Goal: Task Accomplishment & Management: Manage account settings

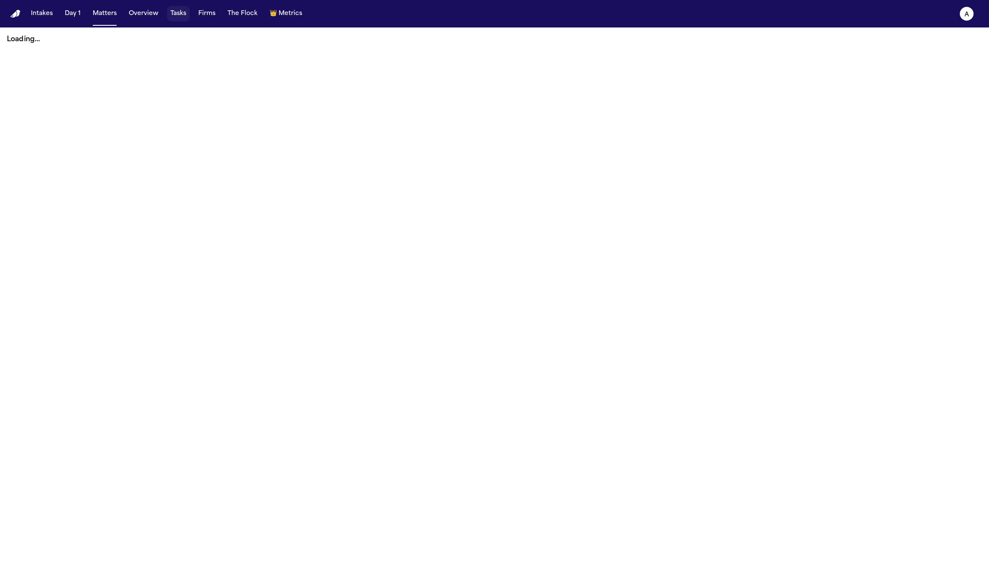
click at [175, 18] on button "Tasks" at bounding box center [178, 13] width 23 height 15
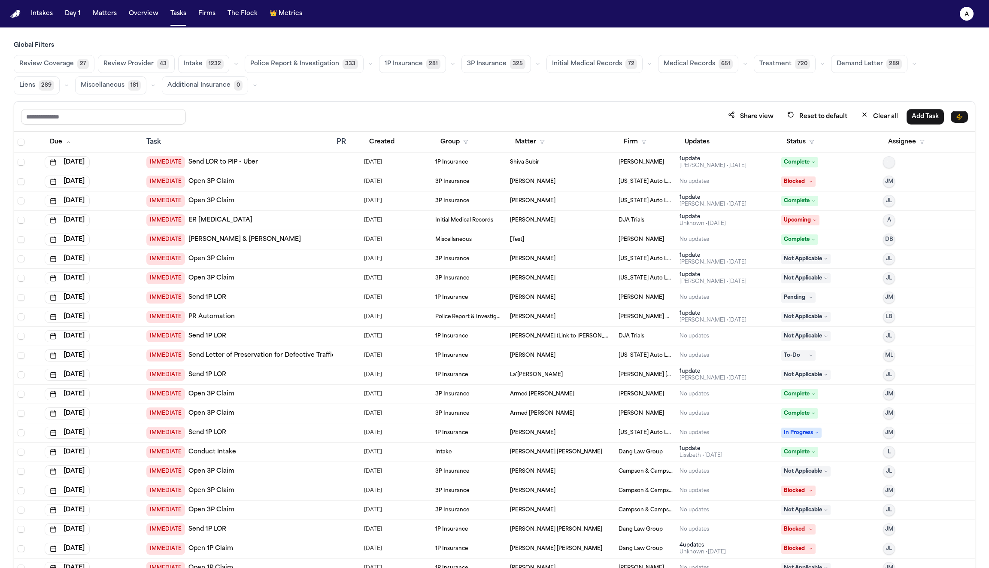
click at [216, 159] on link "Send LOR to PIP - Uber" at bounding box center [224, 162] width 70 height 9
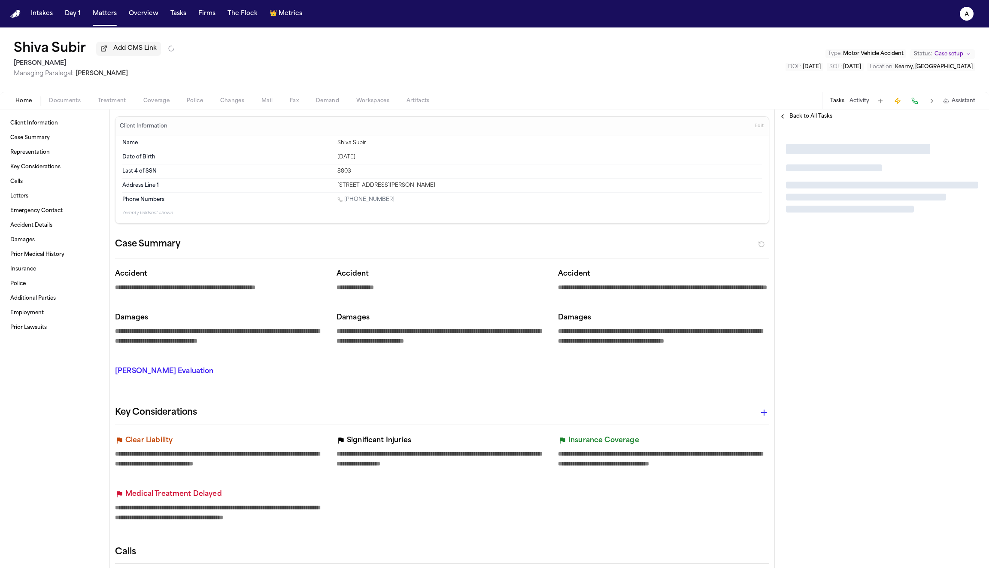
type textarea "*"
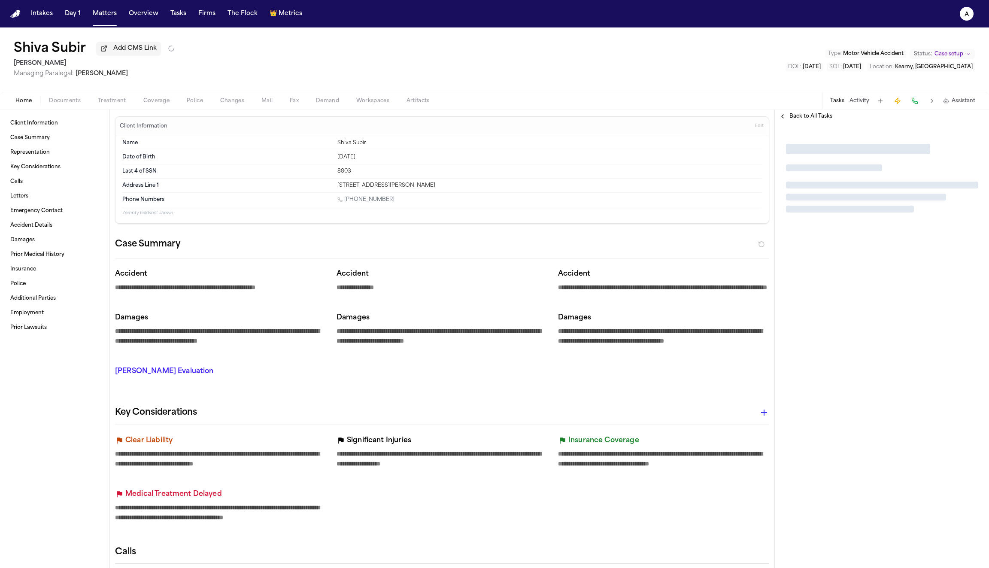
type textarea "*"
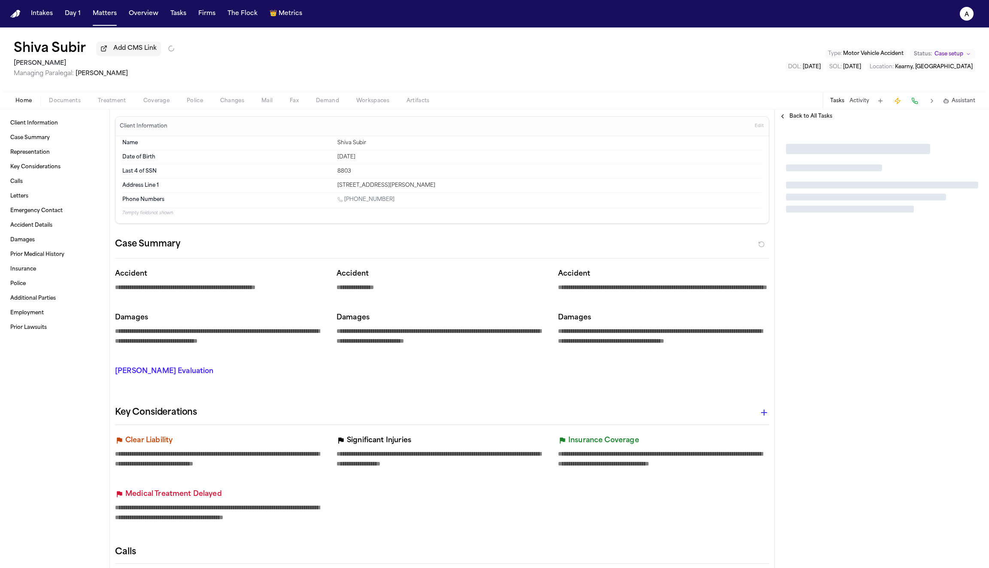
type textarea "*"
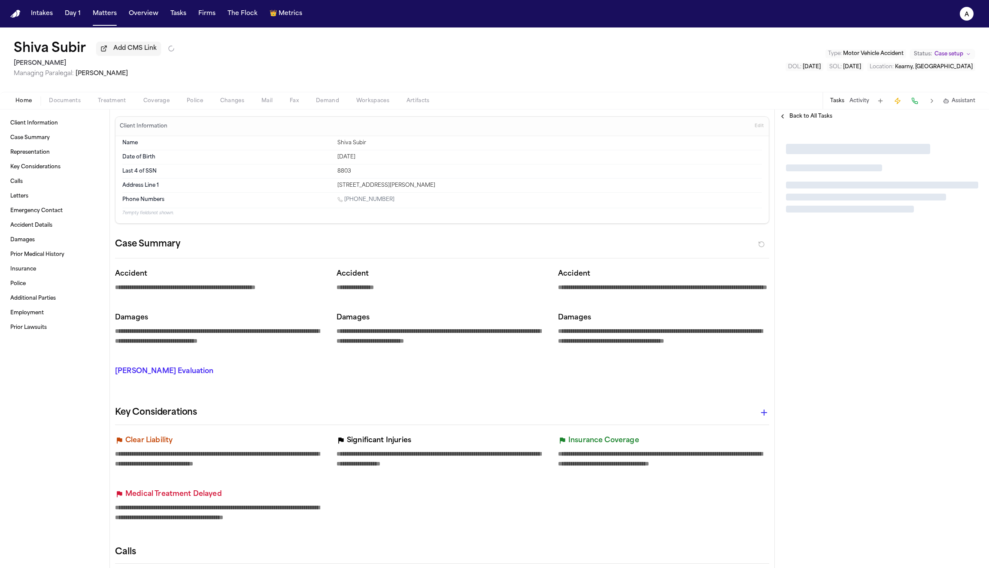
type textarea "*"
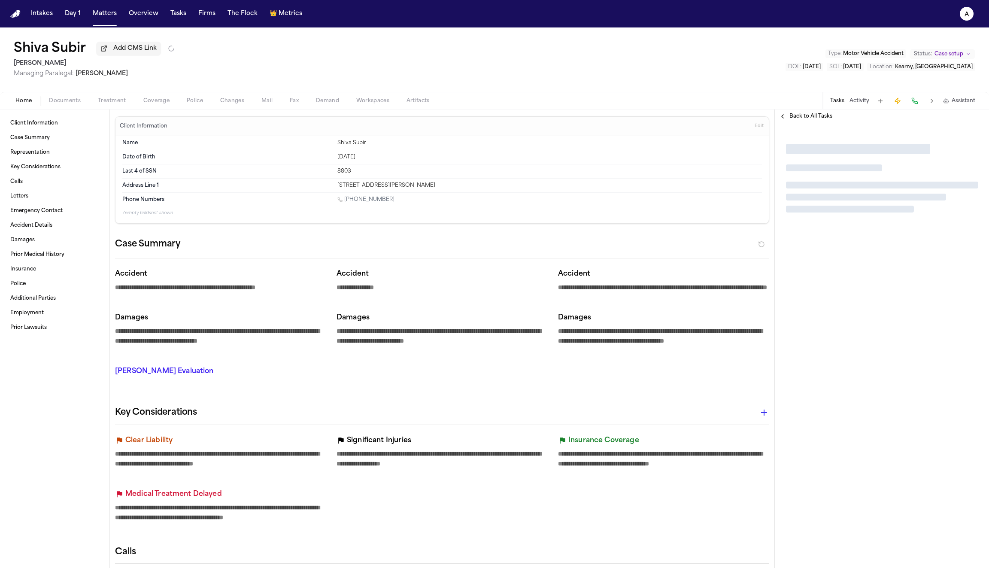
type textarea "*"
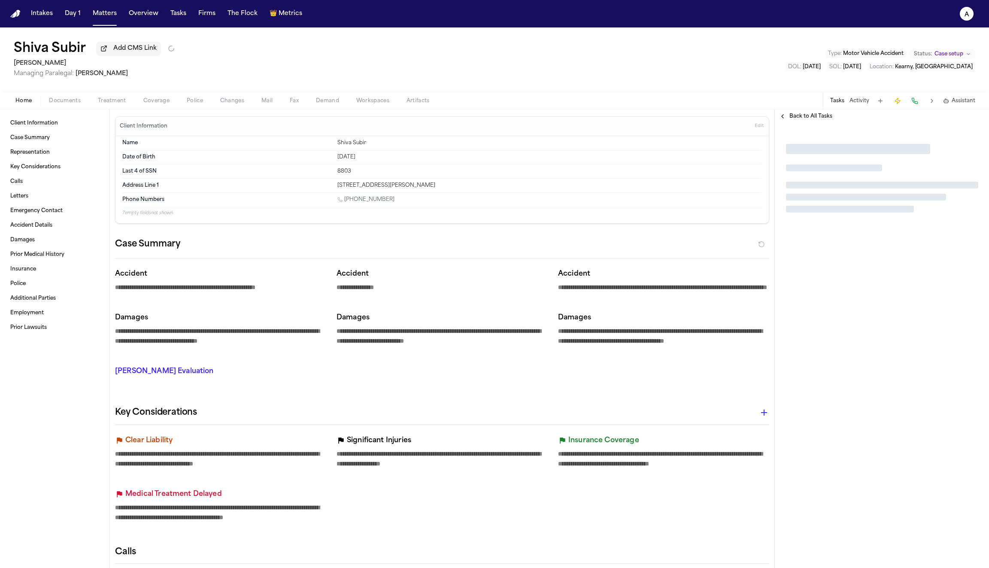
type textarea "*"
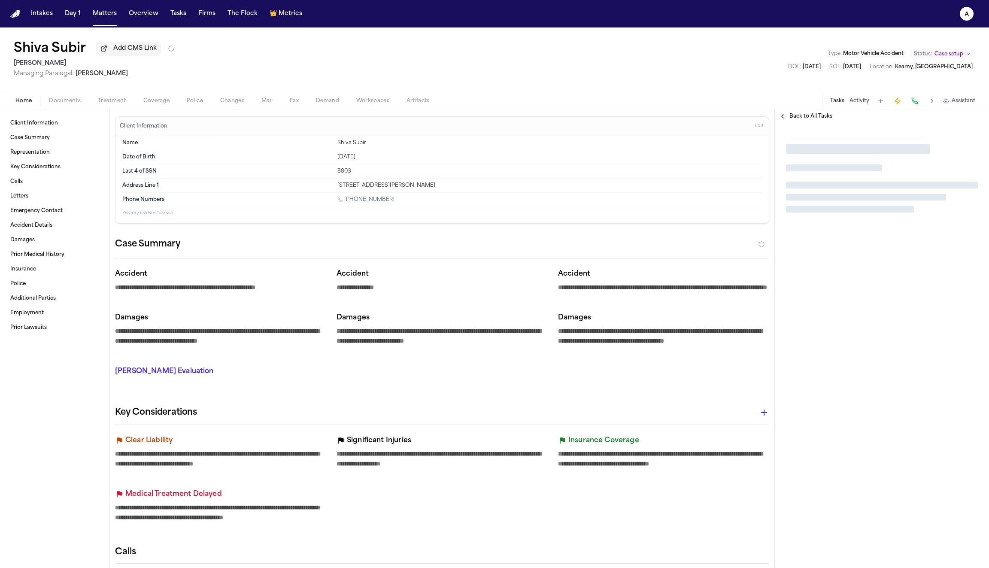
type textarea "*"
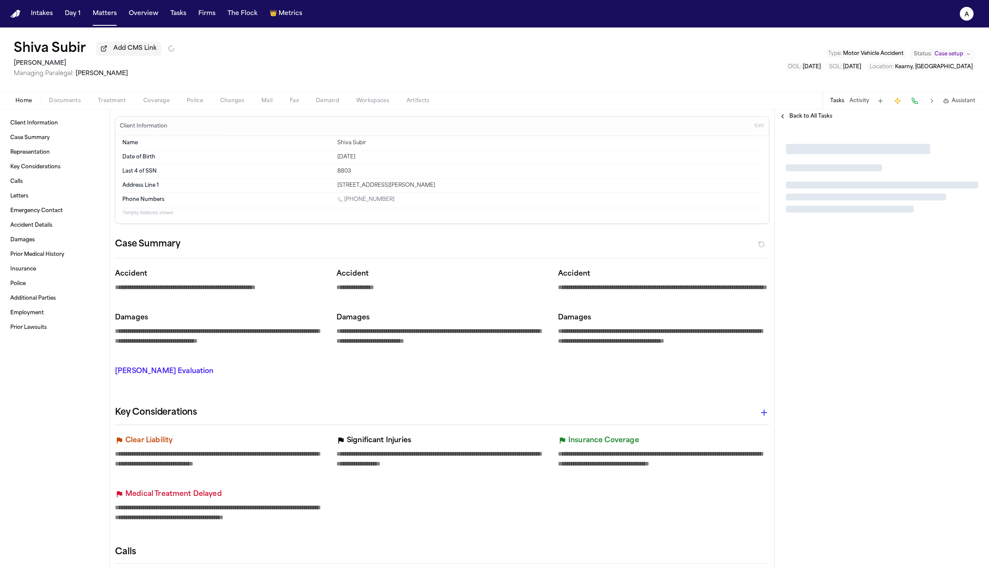
type textarea "*"
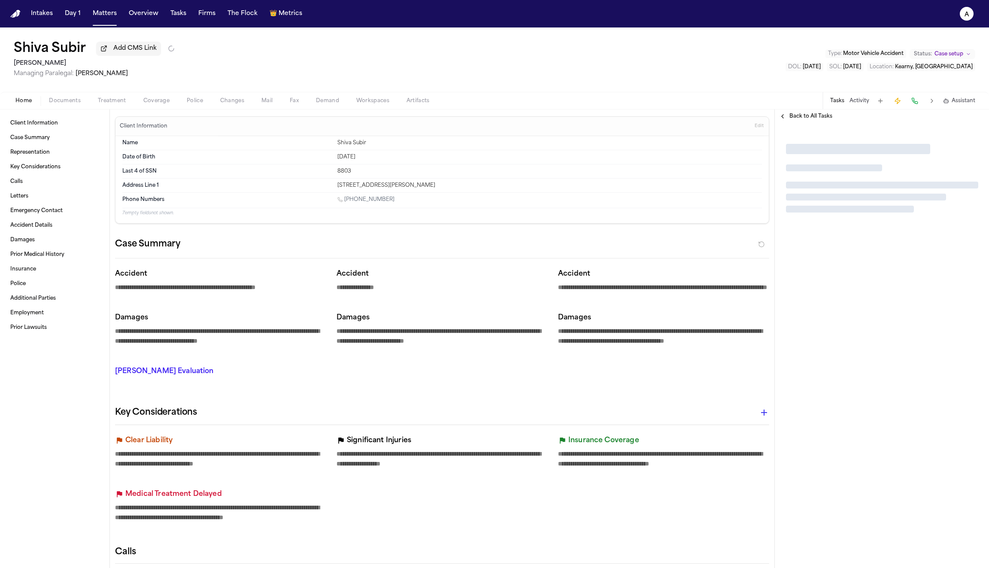
type textarea "*"
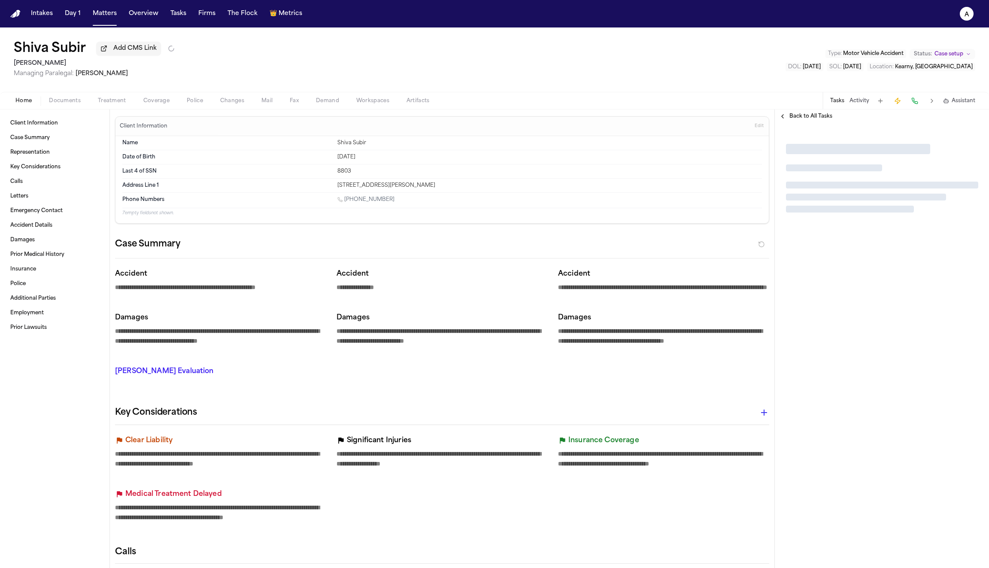
type textarea "*"
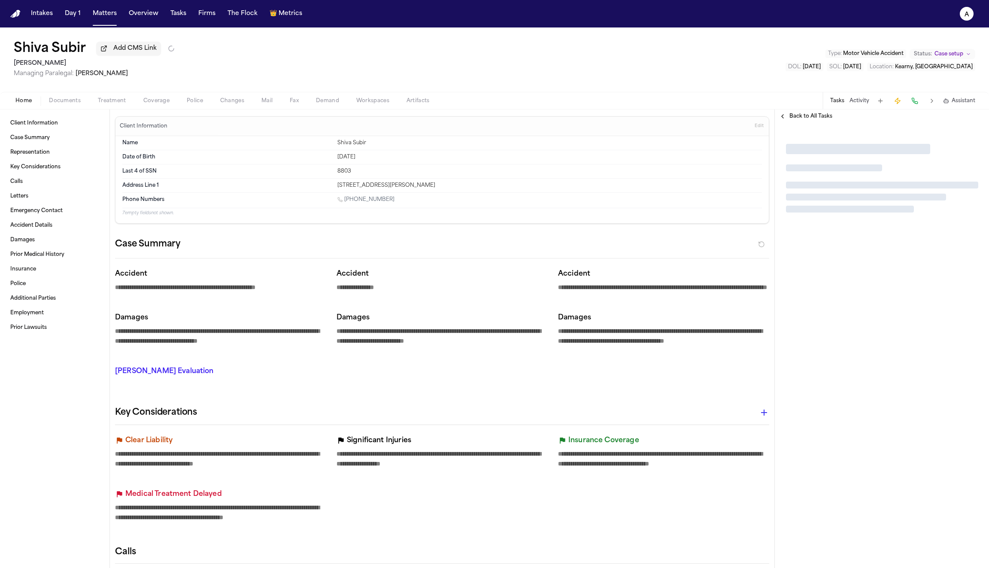
type textarea "*"
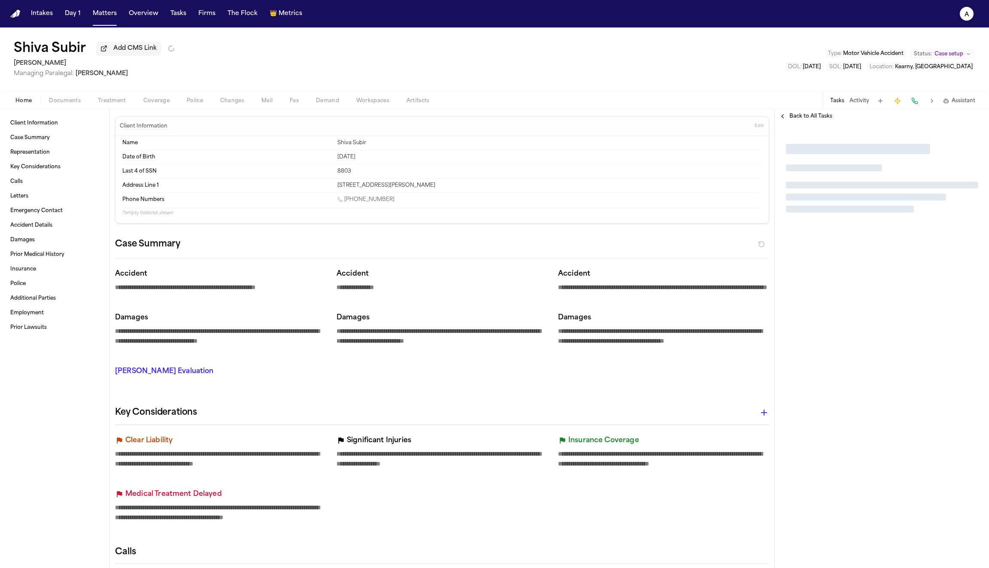
type textarea "*"
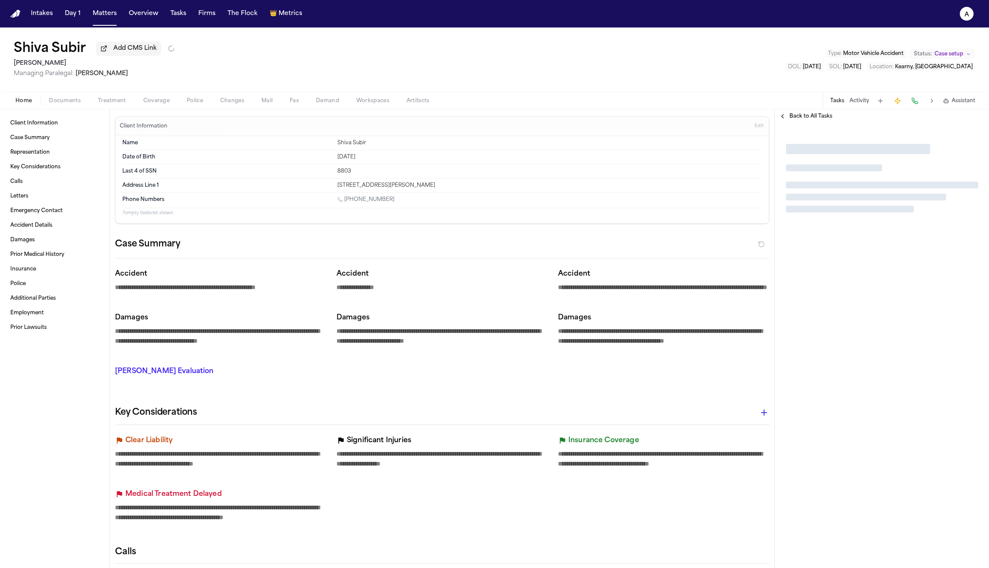
type textarea "*"
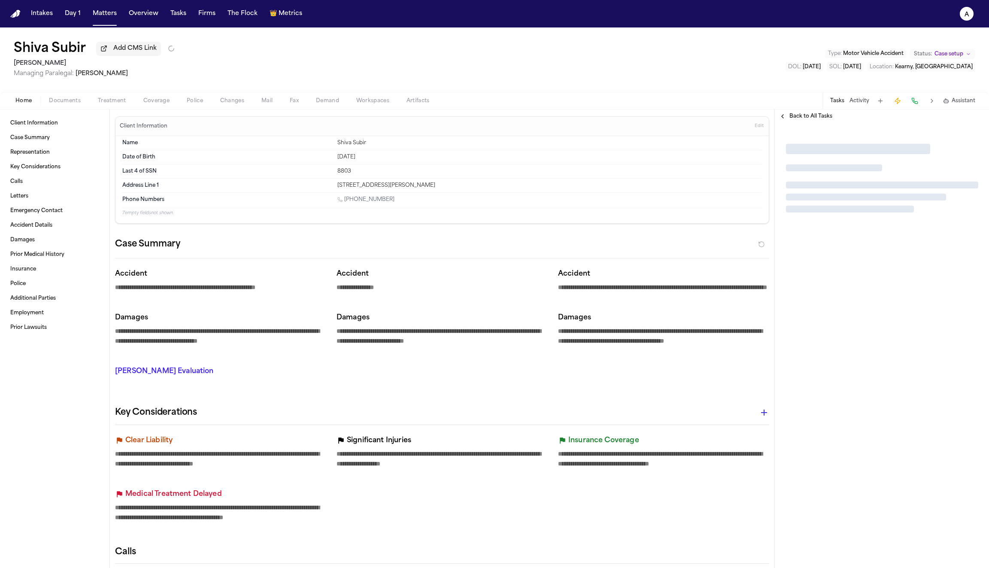
type textarea "*"
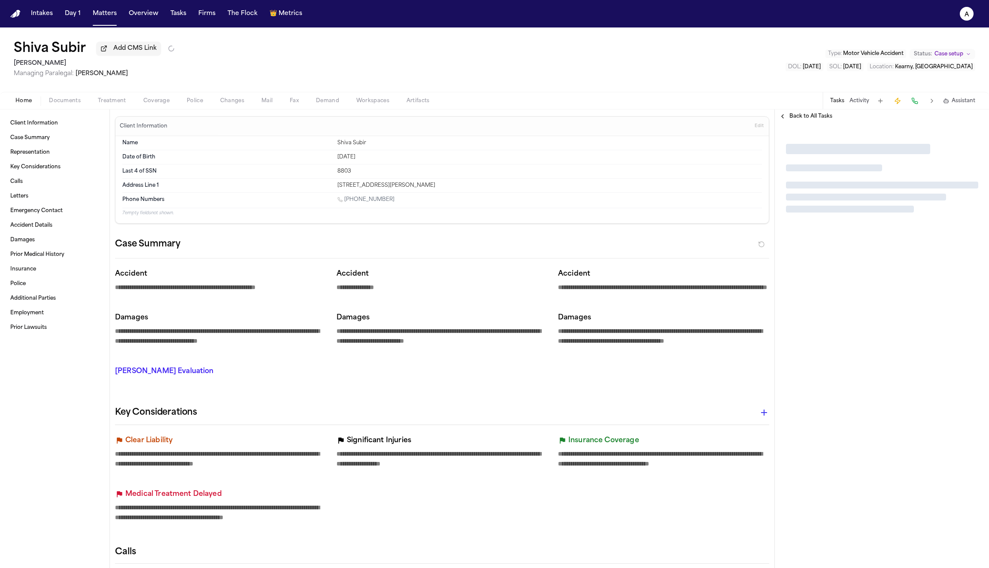
type textarea "*"
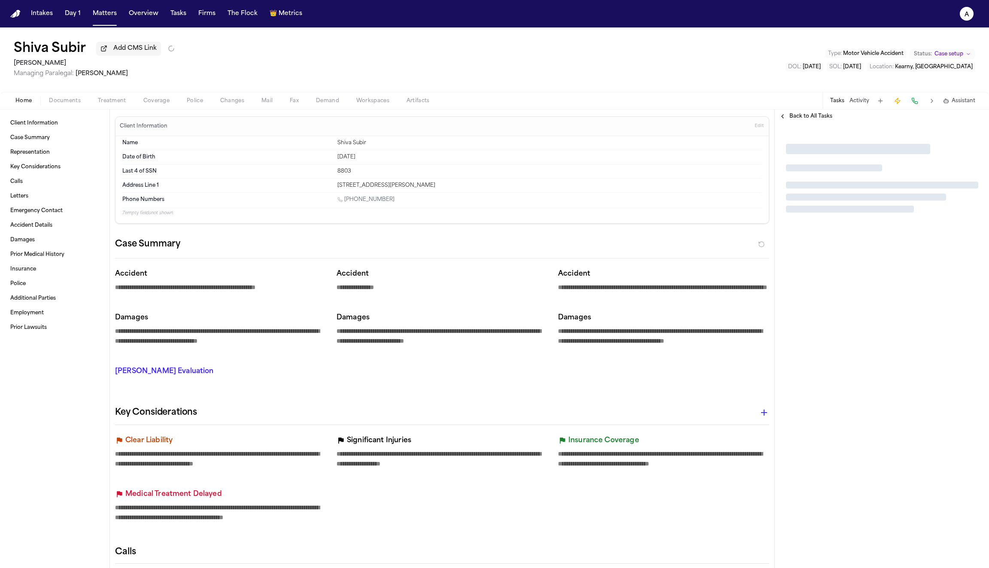
type textarea "*"
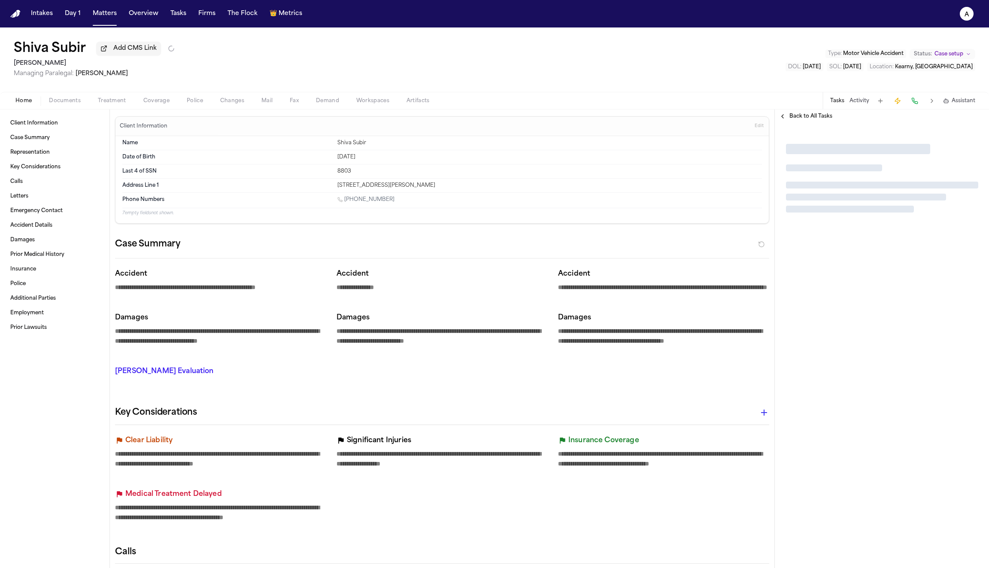
type textarea "*"
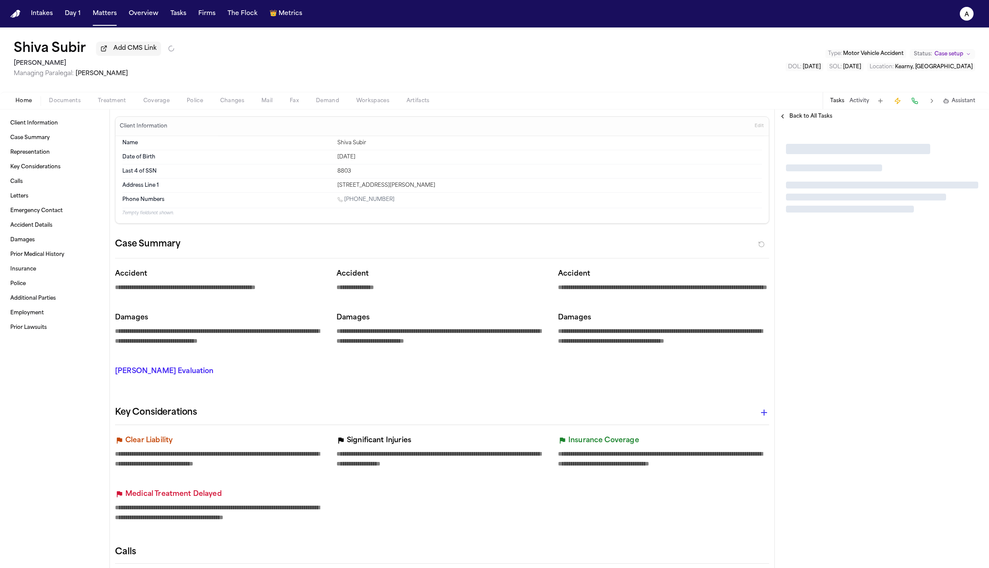
type textarea "*"
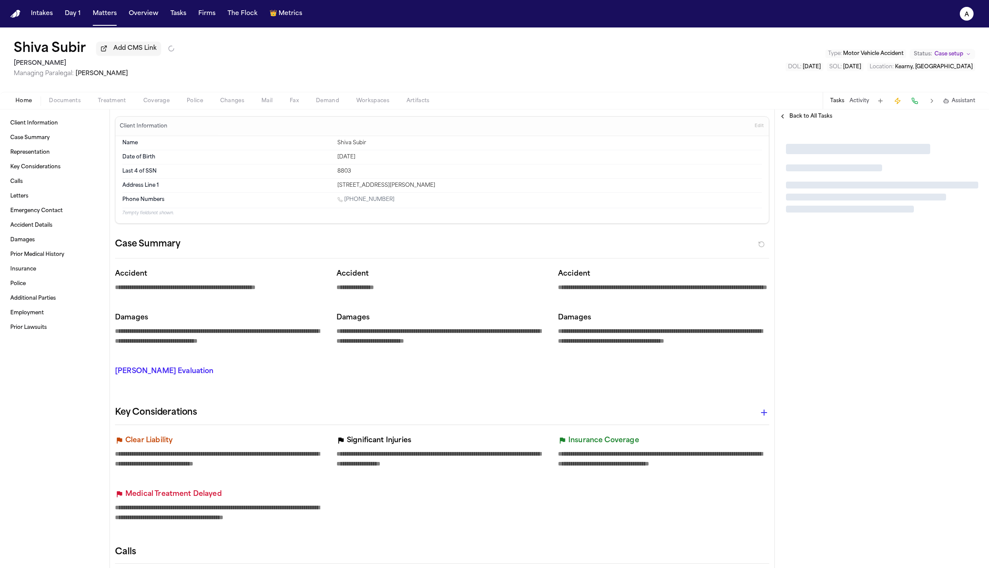
type textarea "*"
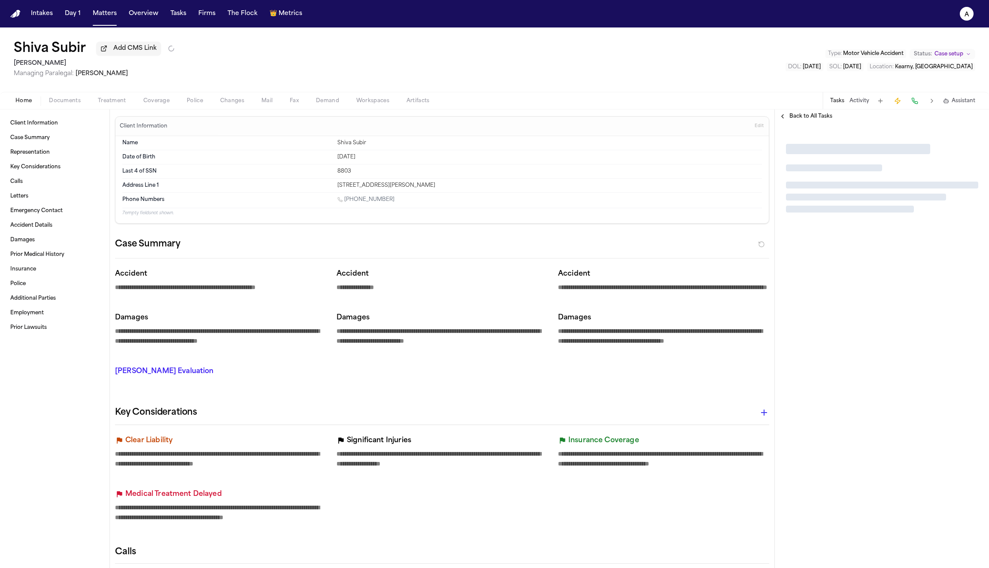
type textarea "*"
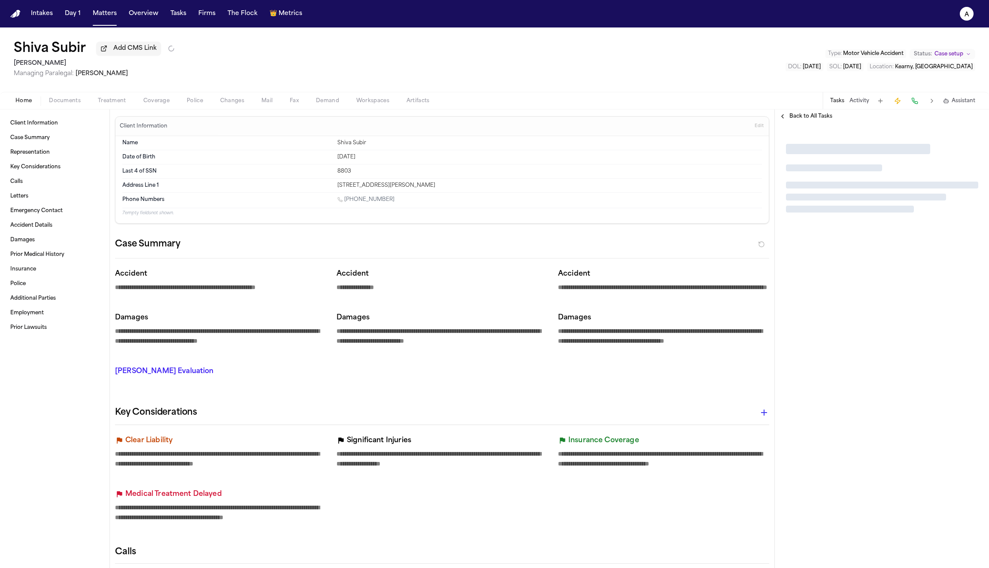
type textarea "*"
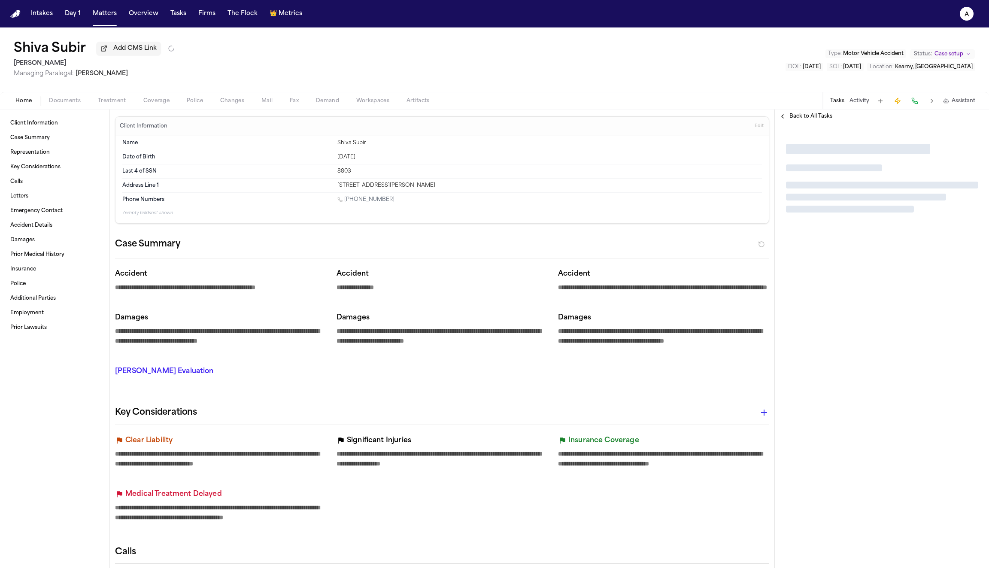
type textarea "*"
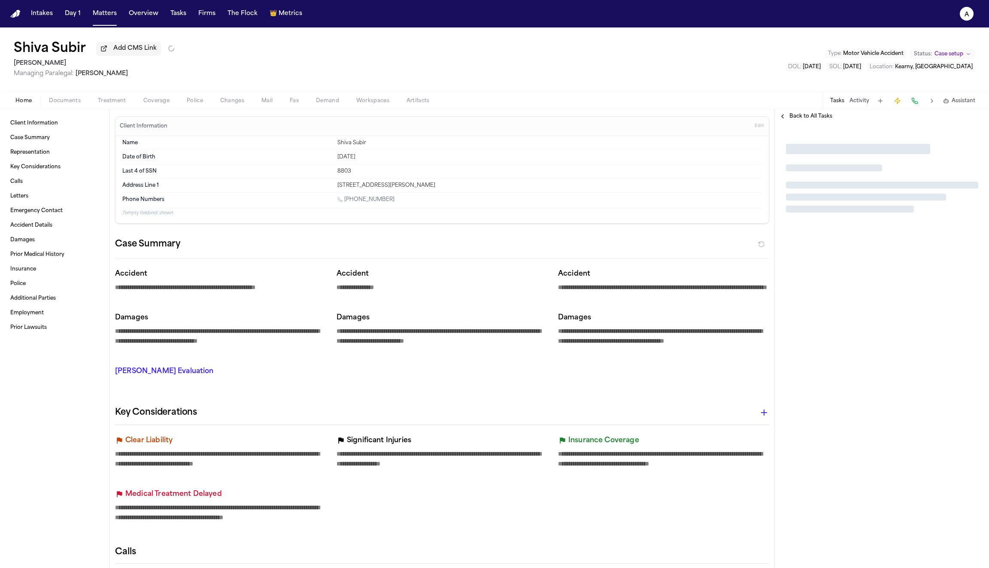
type textarea "*"
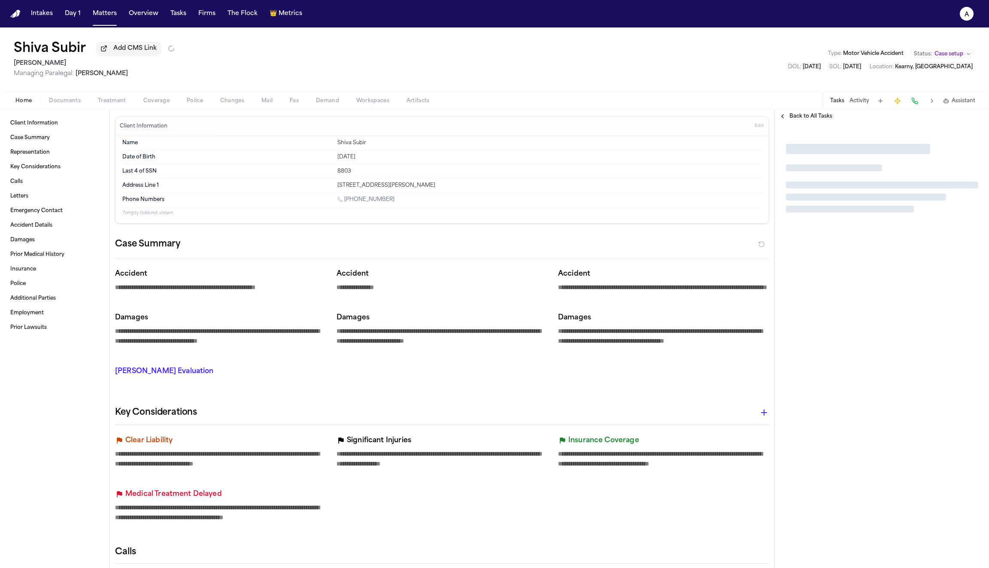
type textarea "*"
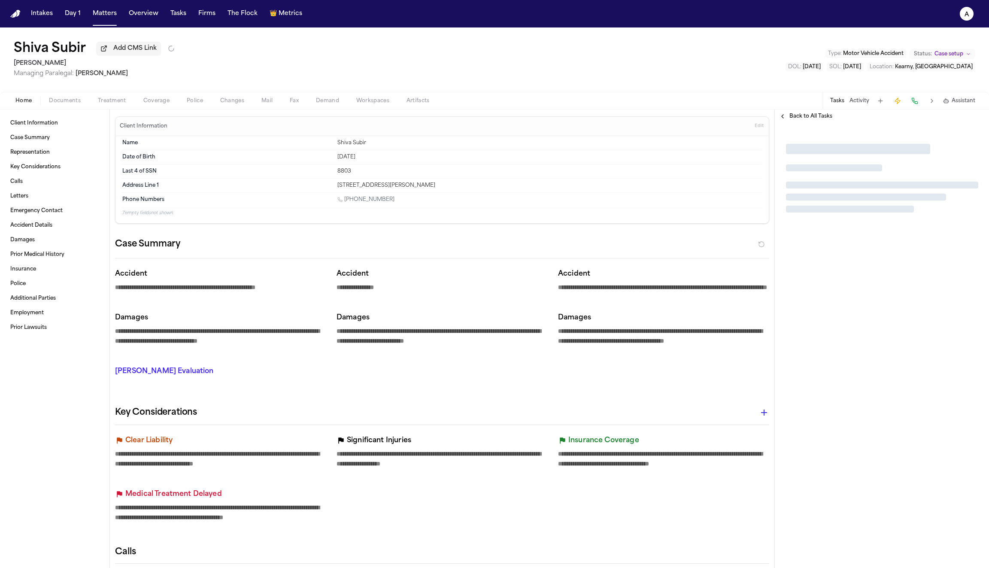
type textarea "*"
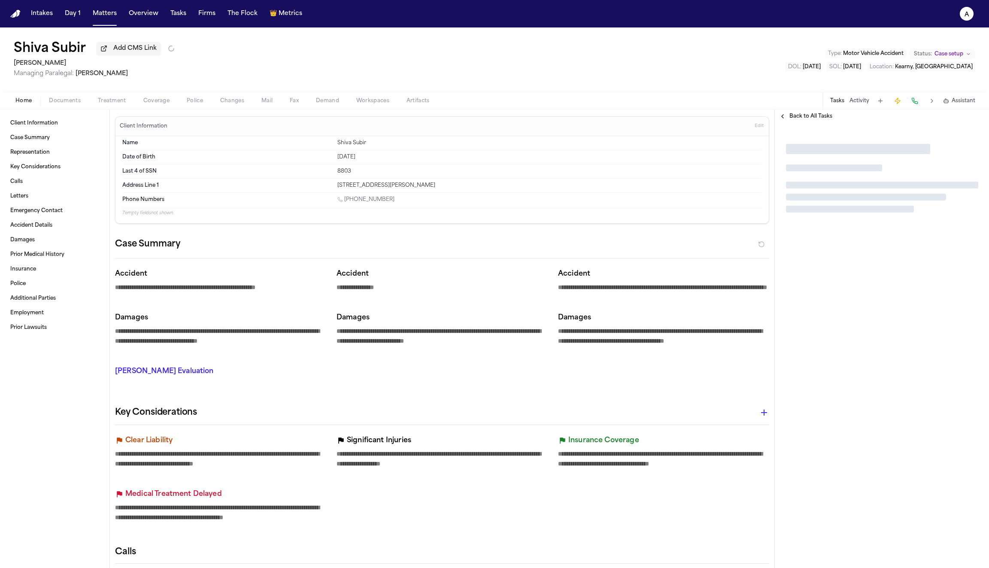
type textarea "*"
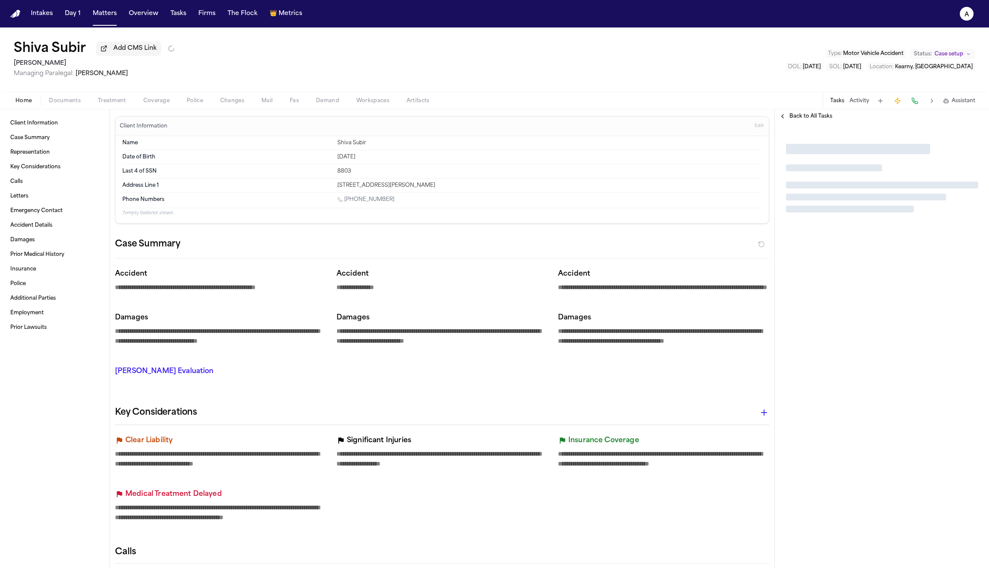
type textarea "*"
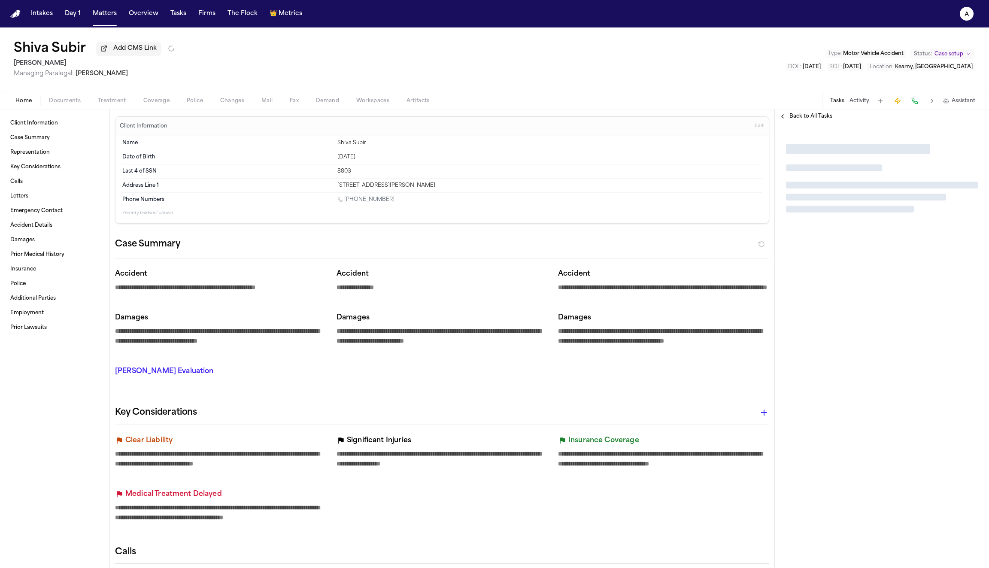
type textarea "*"
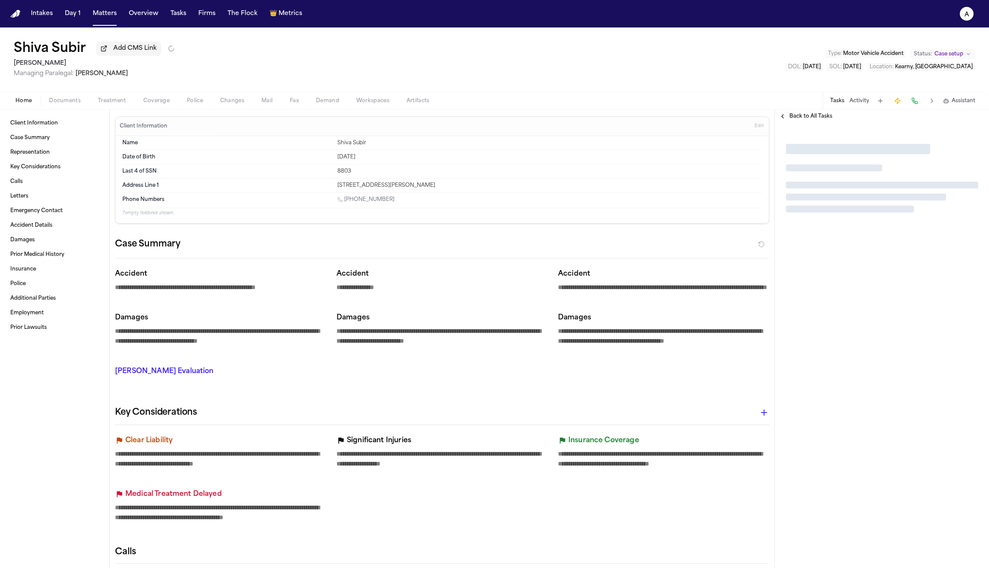
type textarea "*"
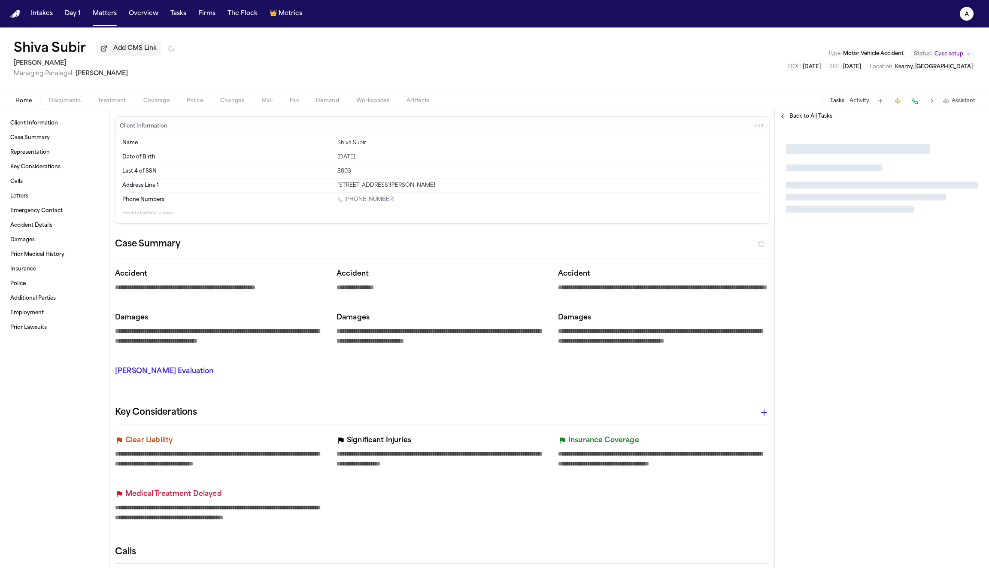
type textarea "*"
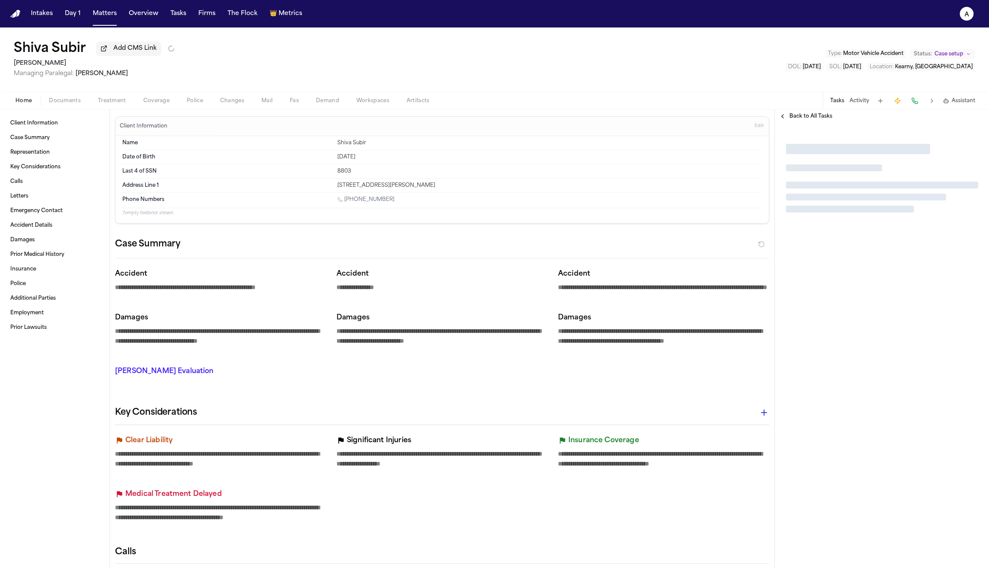
type textarea "*"
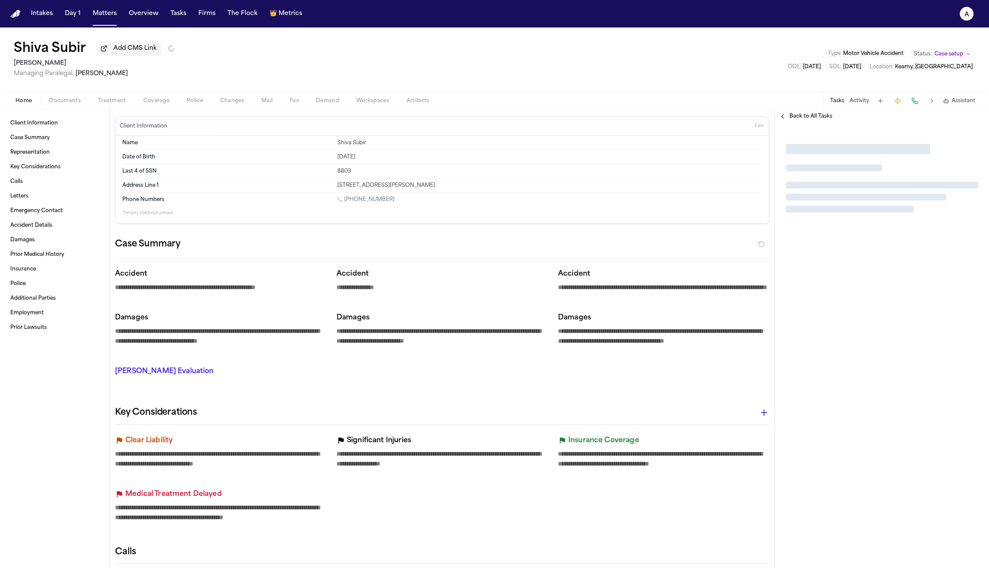
type textarea "*"
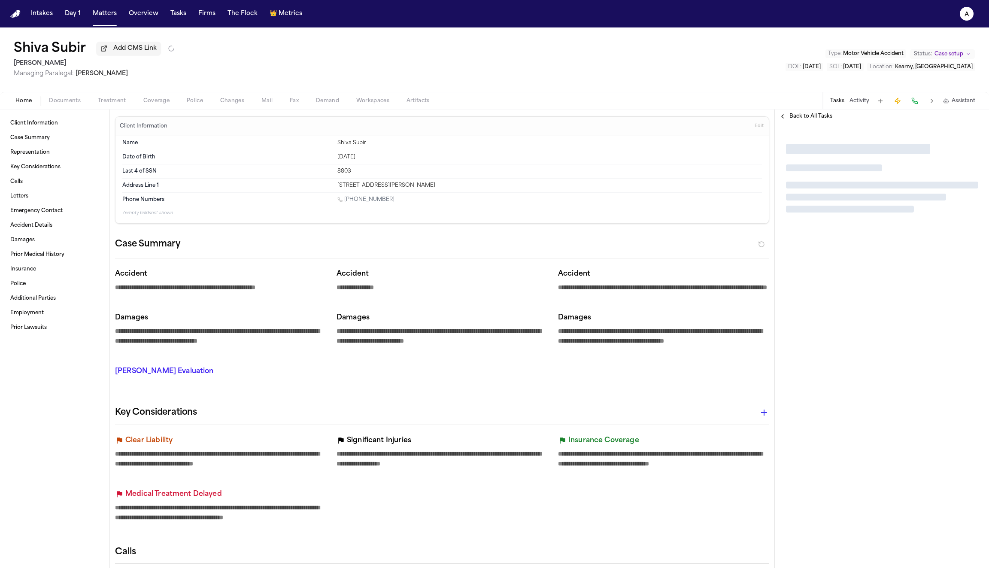
type textarea "*"
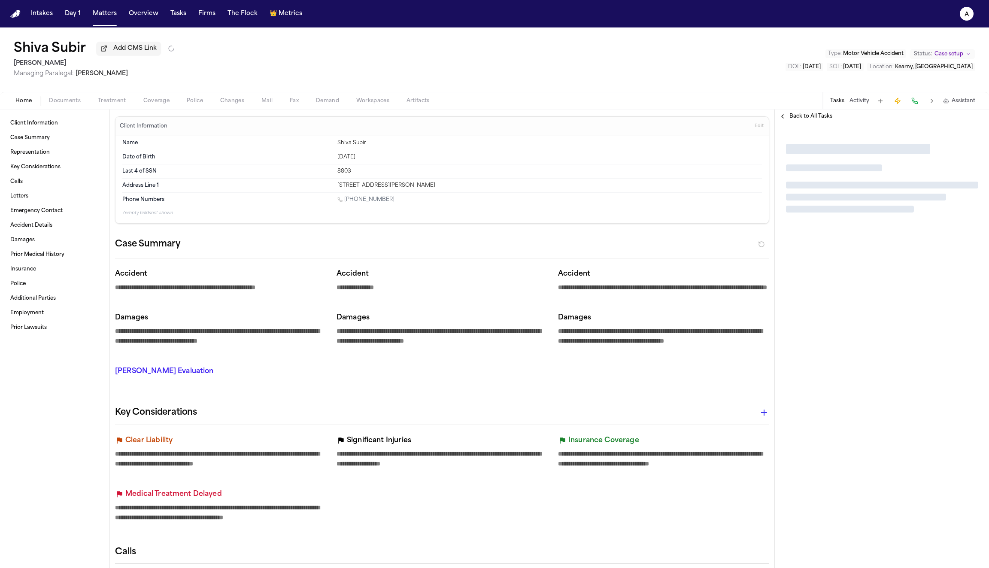
type textarea "*"
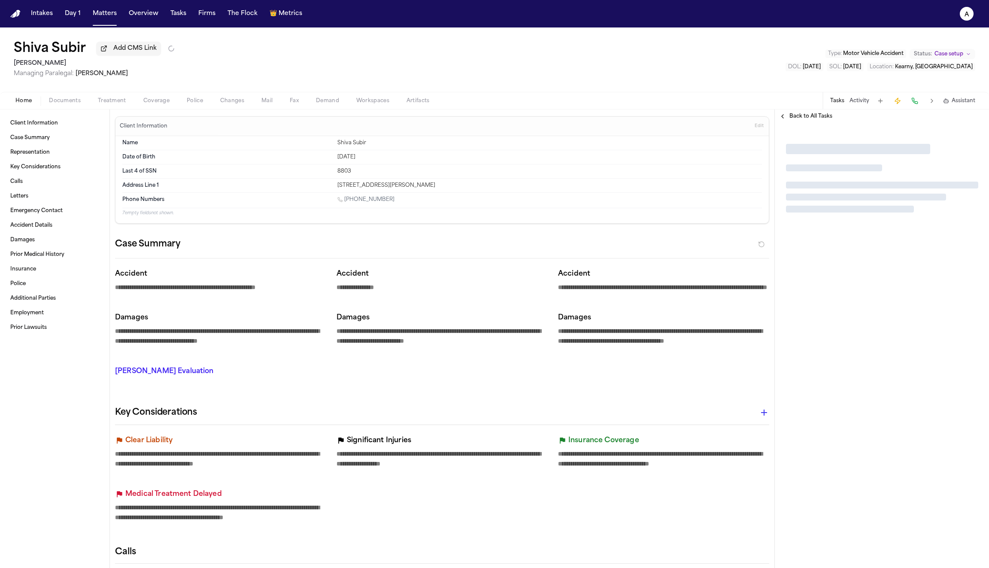
type textarea "*"
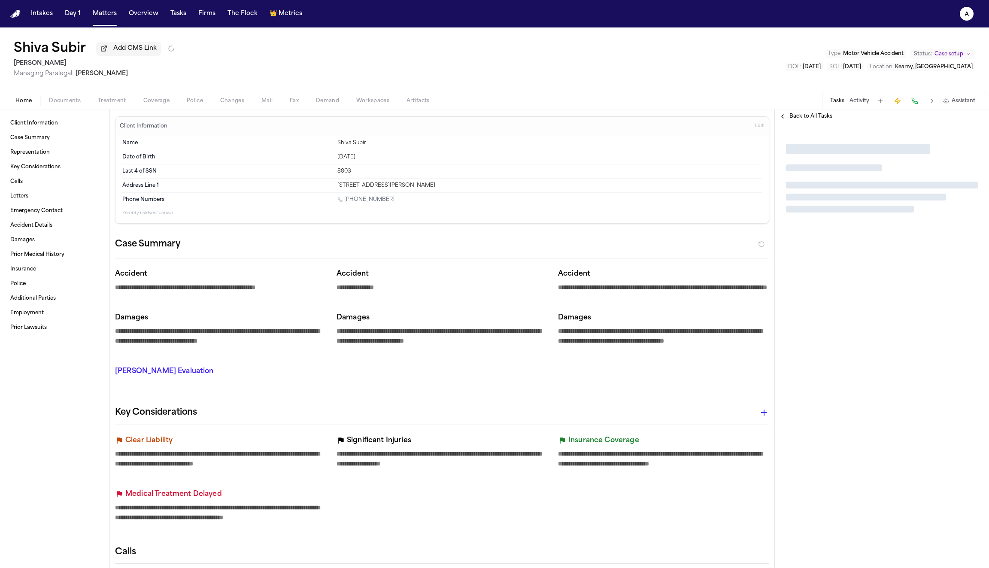
type textarea "*"
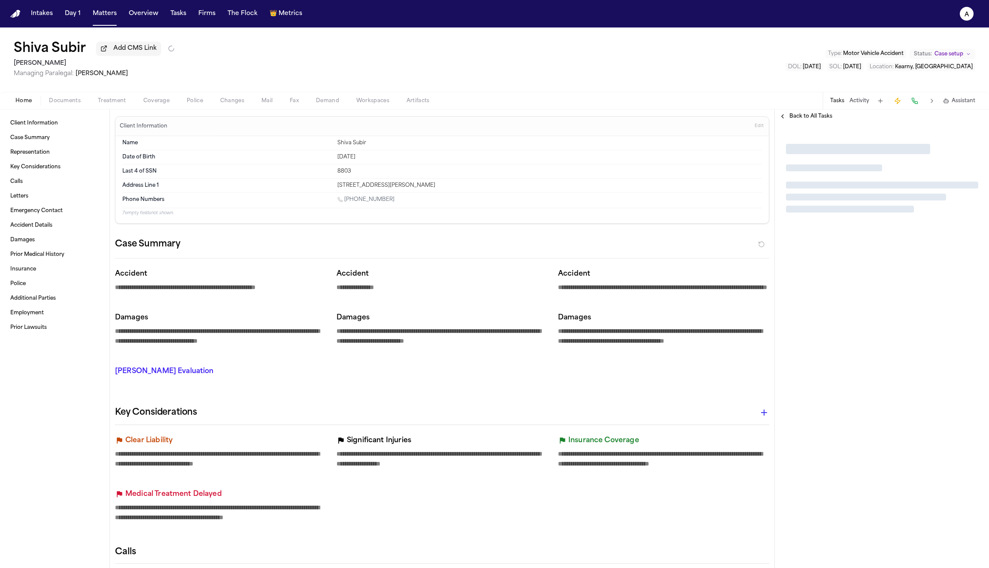
type textarea "*"
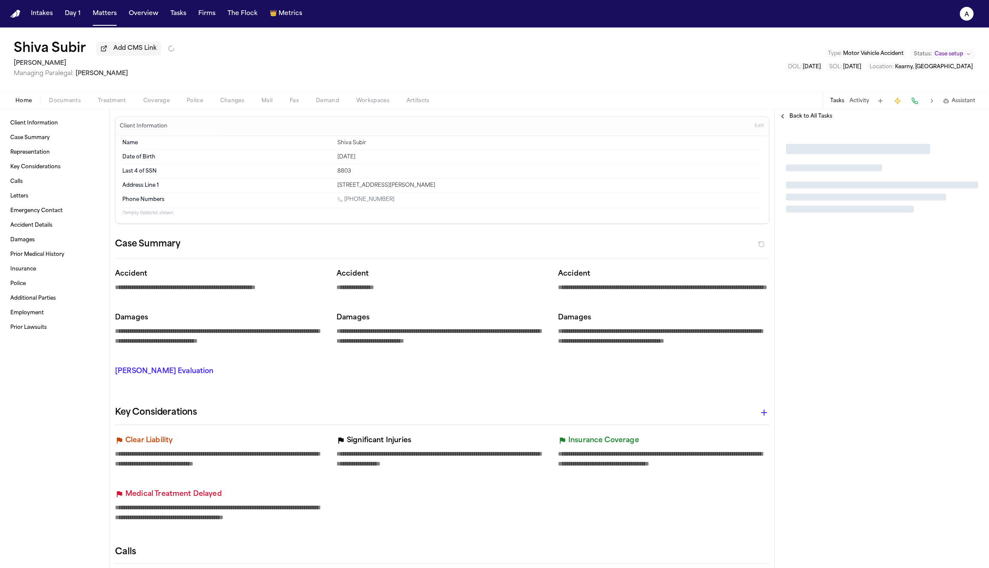
type textarea "*"
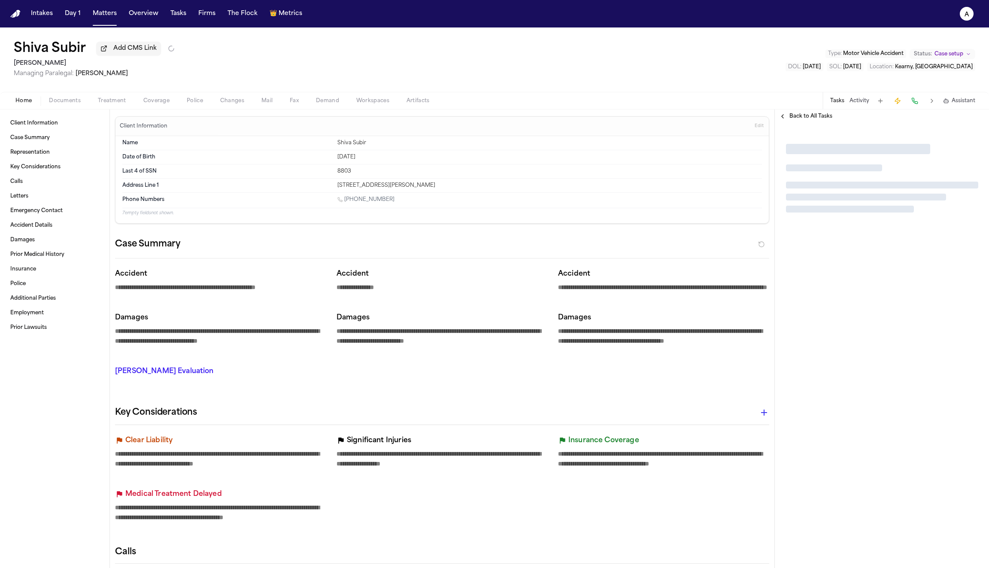
type textarea "*"
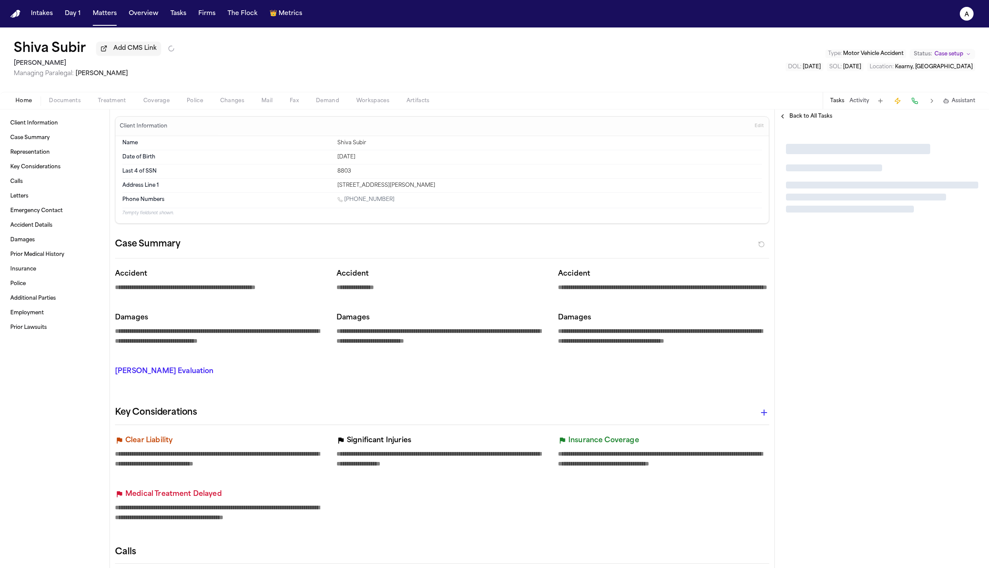
type textarea "*"
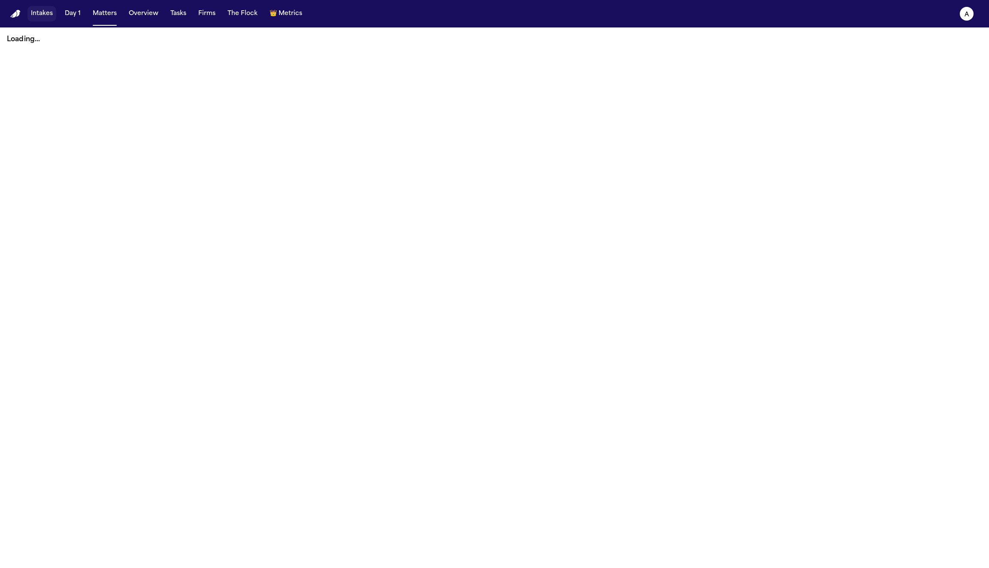
click at [37, 16] on button "Intakes" at bounding box center [41, 13] width 29 height 15
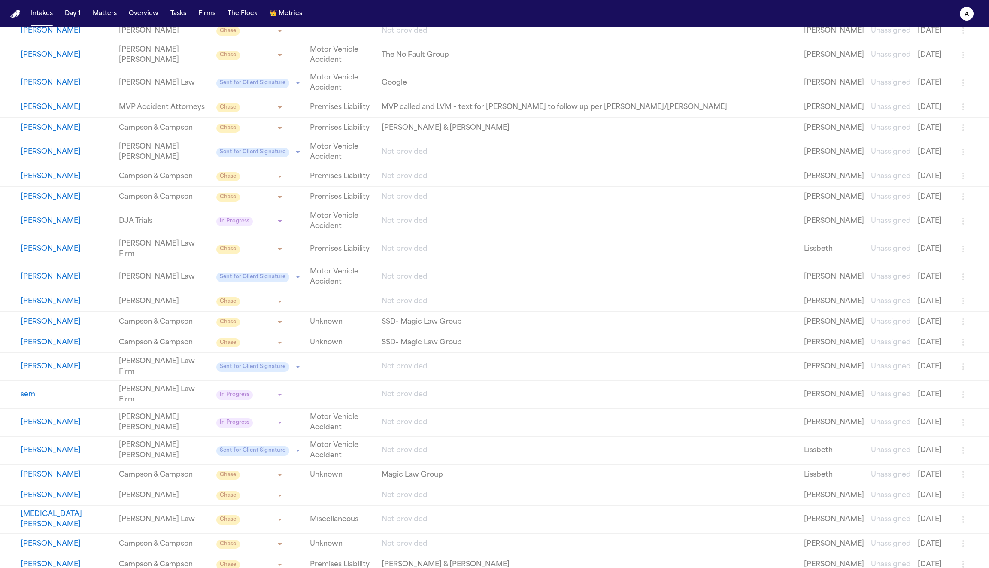
scroll to position [1059, 0]
